Goal: Use online tool/utility: Utilize a website feature to perform a specific function

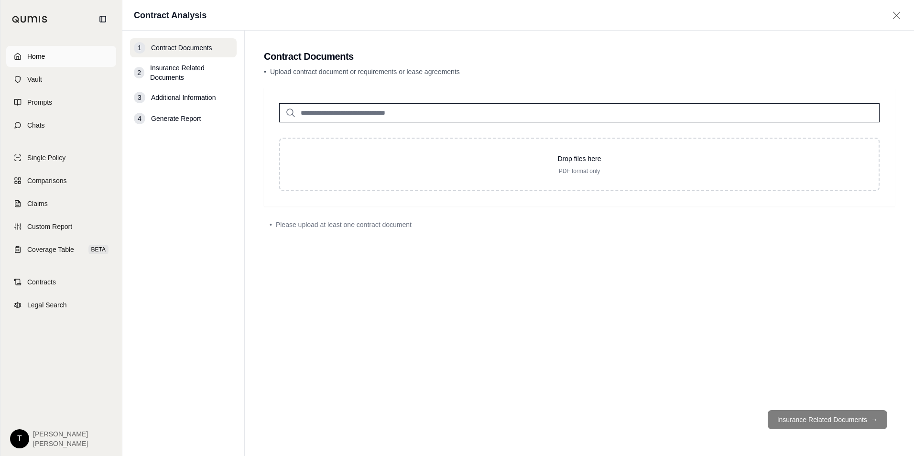
click at [27, 54] on link "Home" at bounding box center [61, 56] width 110 height 21
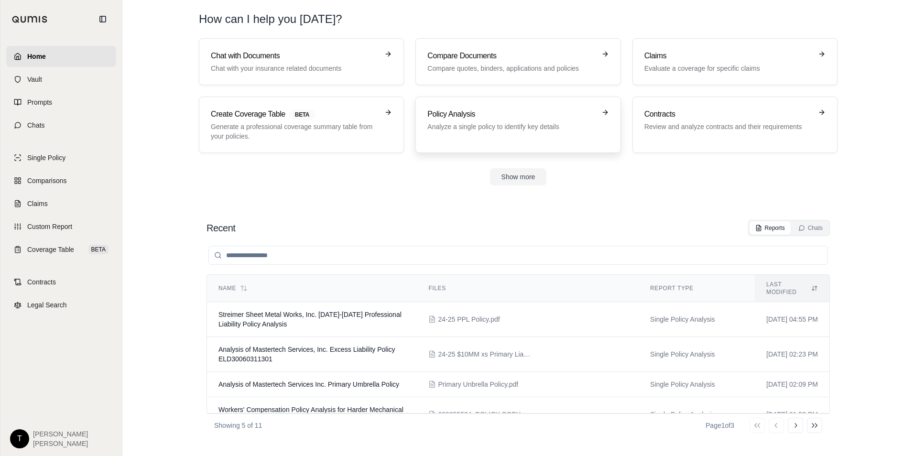
click at [449, 110] on h3 "Policy Analysis" at bounding box center [512, 114] width 168 height 11
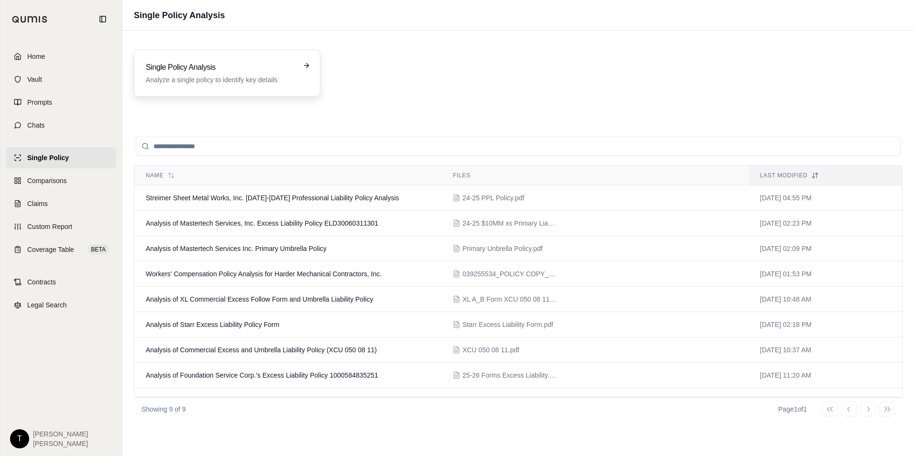
click at [185, 68] on h3 "Single Policy Analysis" at bounding box center [220, 67] width 149 height 11
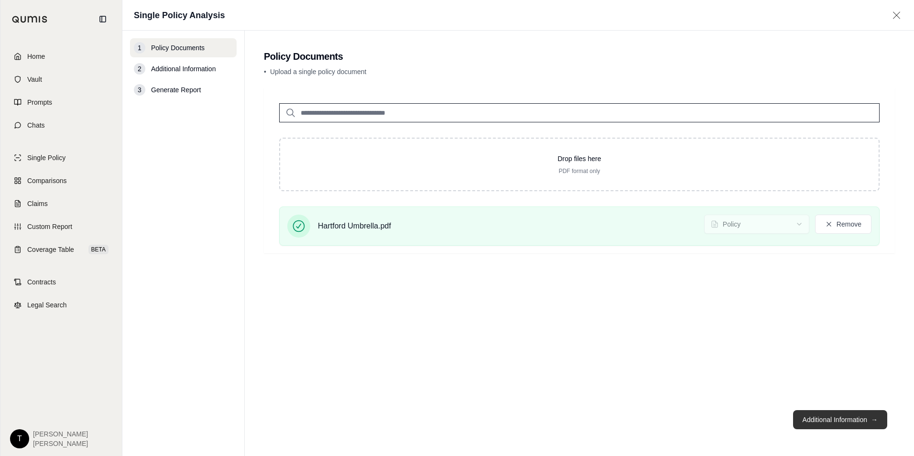
click at [838, 417] on button "Additional Information →" at bounding box center [840, 419] width 94 height 19
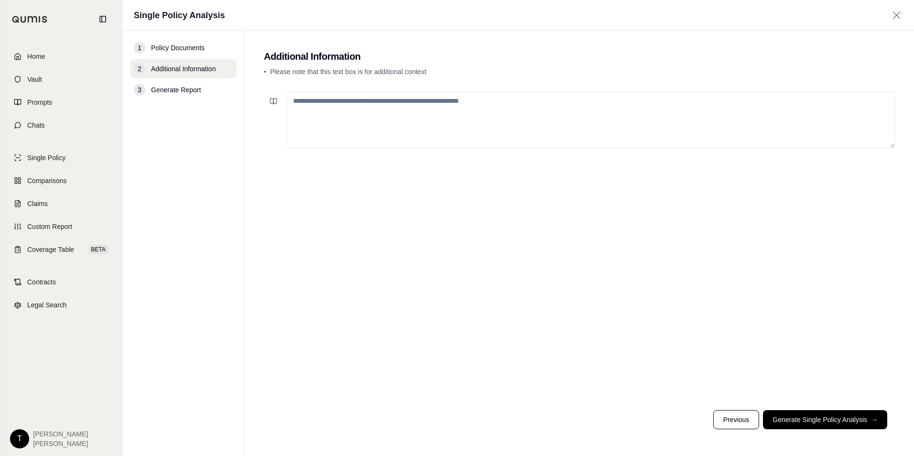
click at [836, 420] on button "Generate Single Policy Analysis →" at bounding box center [825, 419] width 124 height 19
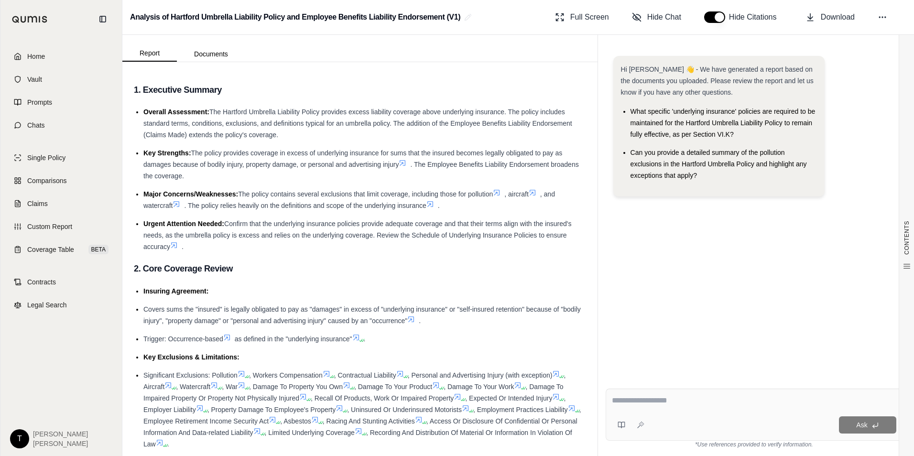
click at [639, 396] on div "Ask" at bounding box center [754, 415] width 297 height 52
type textarea "**********"
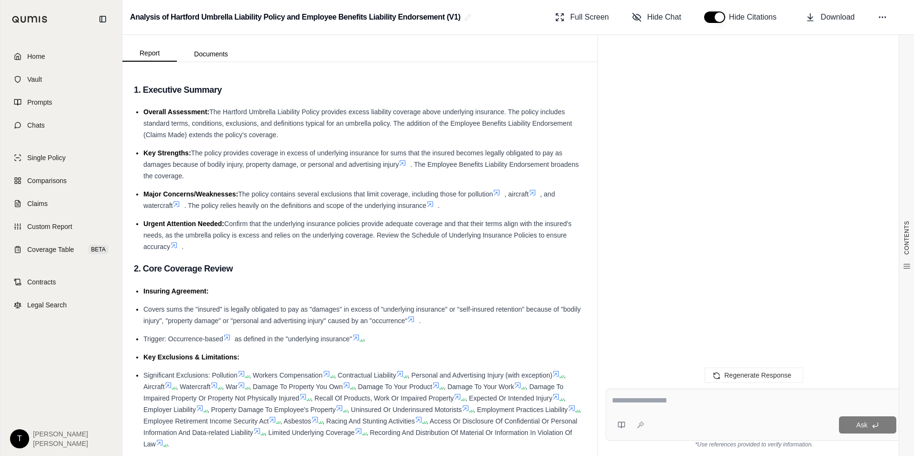
scroll to position [865, 0]
